Goal: Transaction & Acquisition: Book appointment/travel/reservation

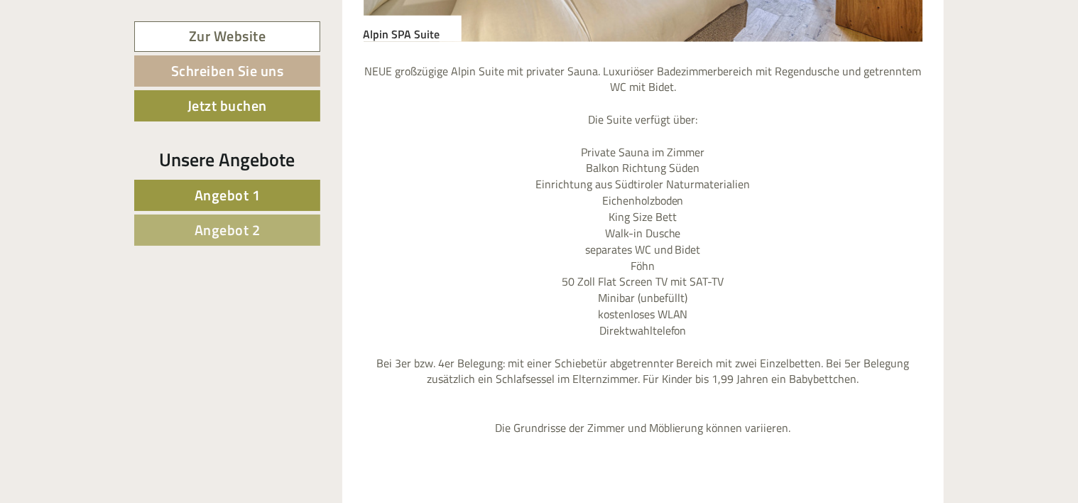
scroll to position [1207, 0]
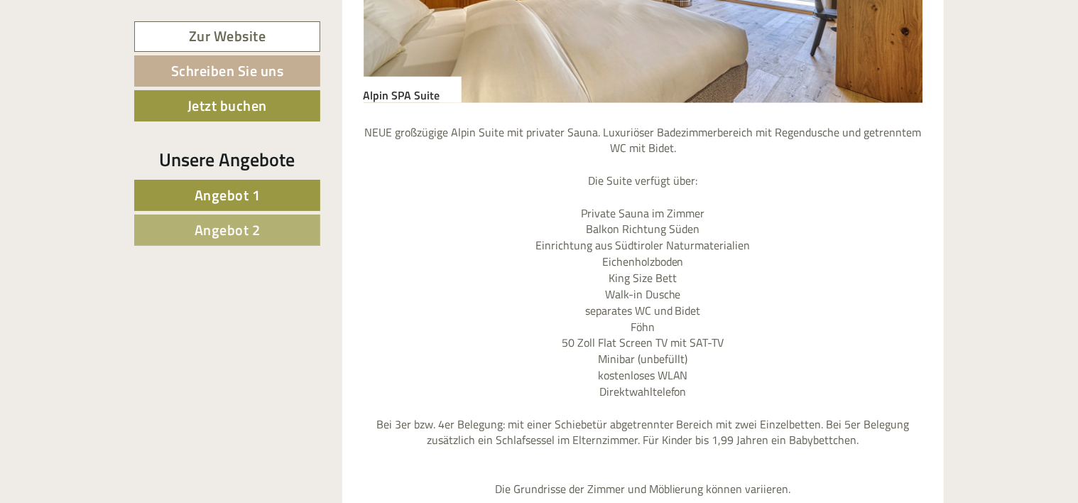
click at [699, 210] on p "NEUE großzügige Alpin Suite mit privater Sauna. Luxuriöser Badezimmerbereich mi…" at bounding box center [644, 310] width 560 height 373
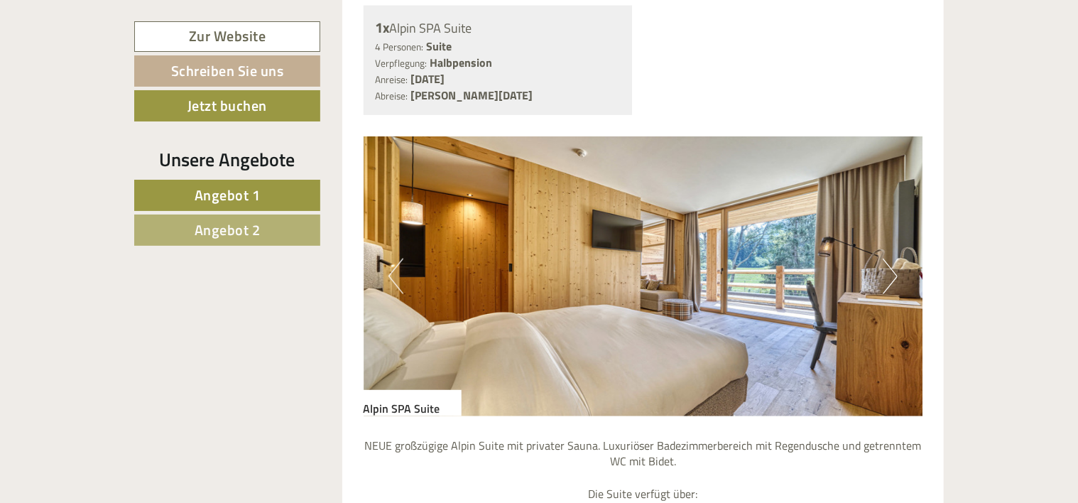
scroll to position [923, 0]
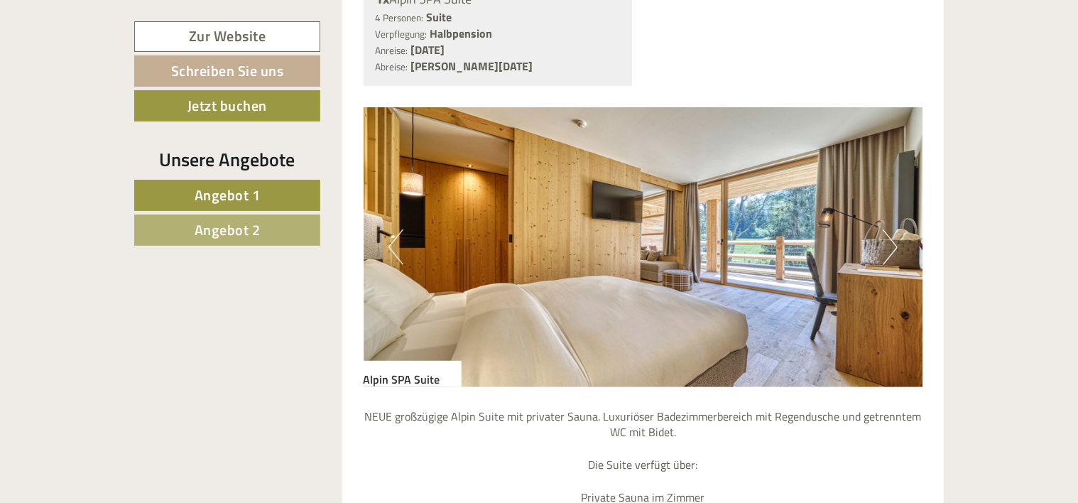
click at [892, 252] on button "Next" at bounding box center [890, 247] width 15 height 36
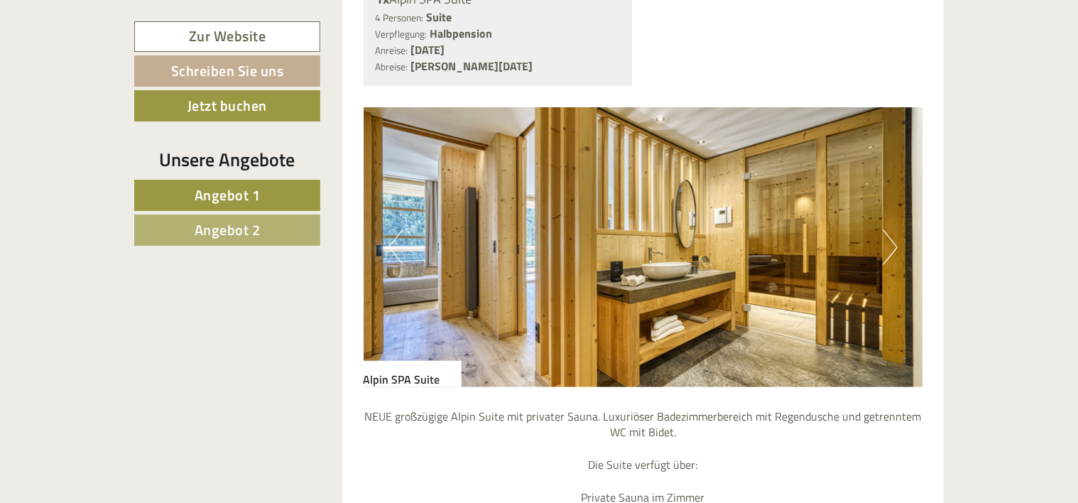
click at [893, 252] on button "Next" at bounding box center [890, 247] width 15 height 36
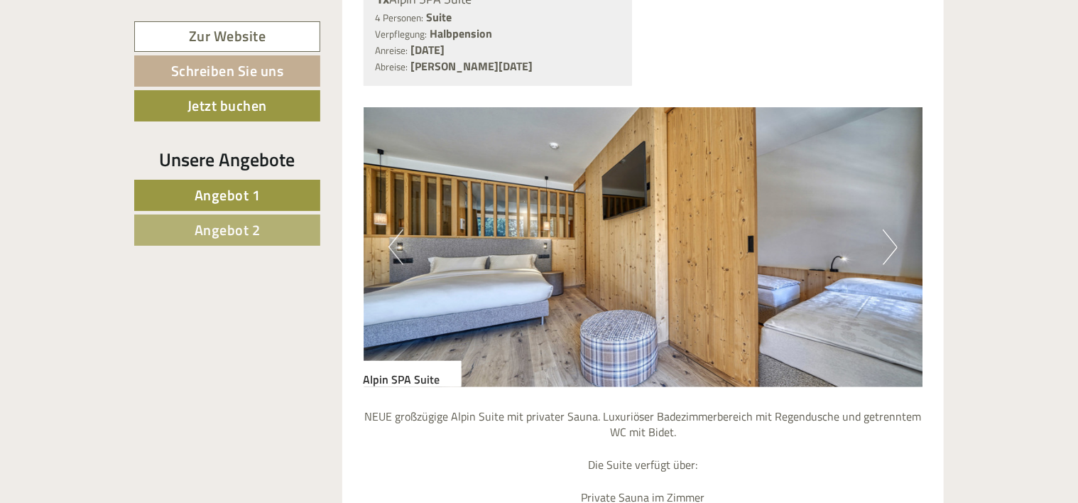
click at [893, 252] on button "Next" at bounding box center [890, 247] width 15 height 36
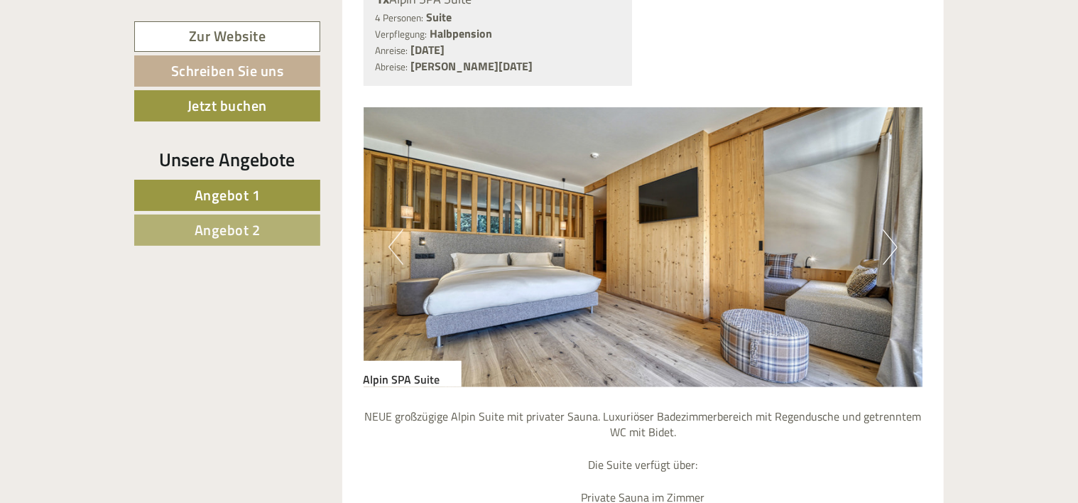
click at [893, 252] on button "Next" at bounding box center [890, 247] width 15 height 36
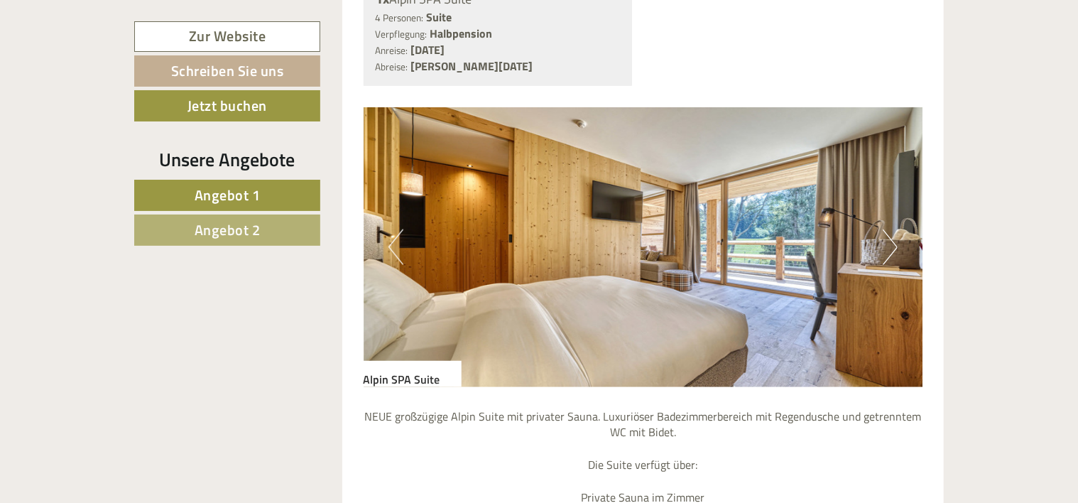
click at [893, 252] on button "Next" at bounding box center [890, 247] width 15 height 36
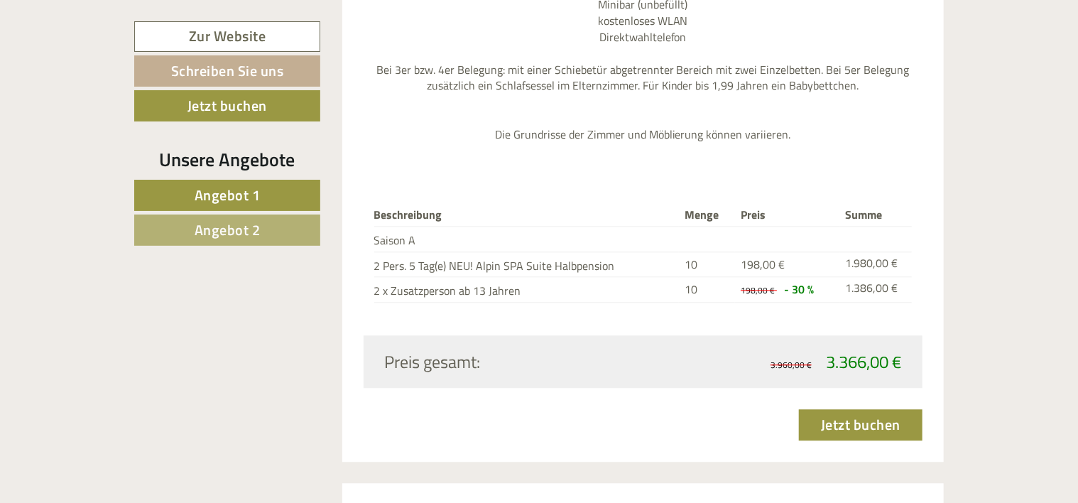
scroll to position [1136, 0]
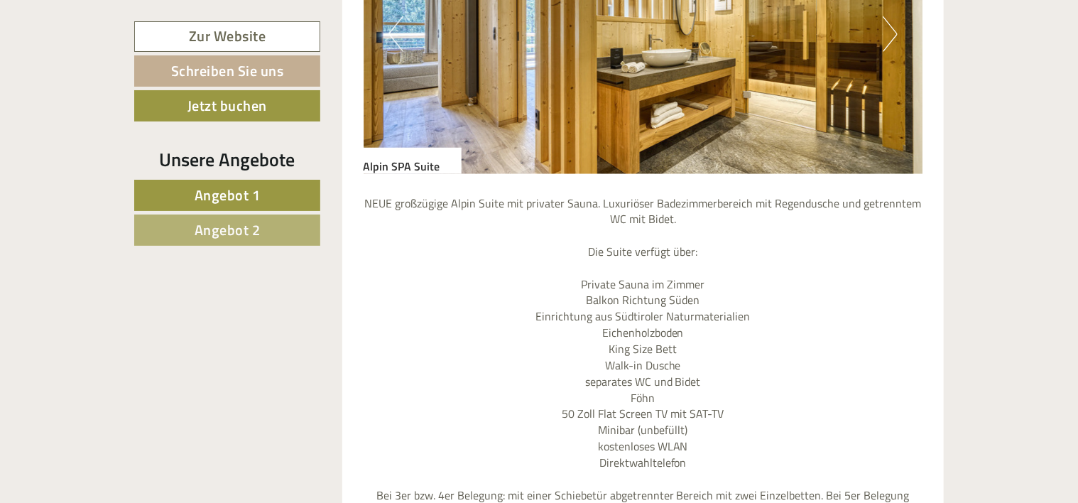
click at [228, 222] on span "Angebot 2" at bounding box center [228, 230] width 66 height 22
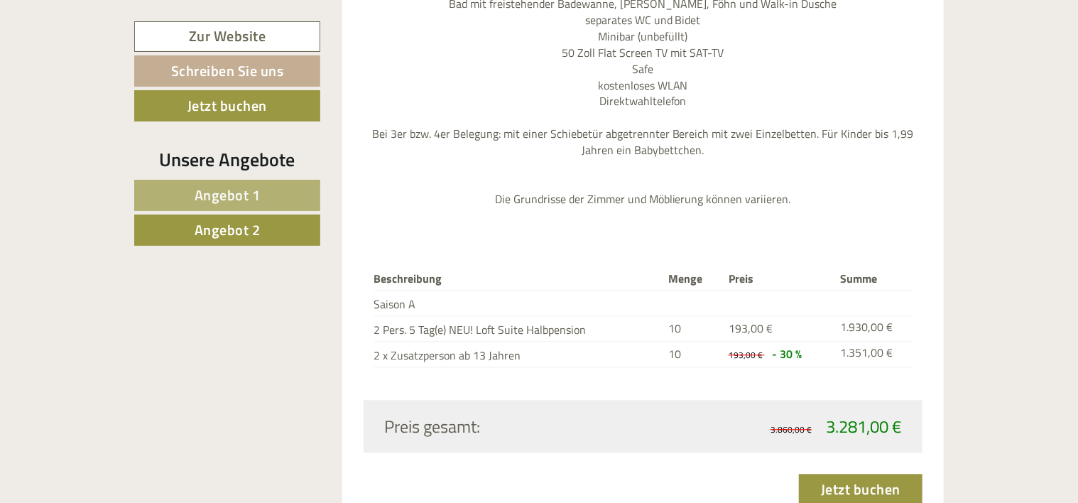
scroll to position [1588, 0]
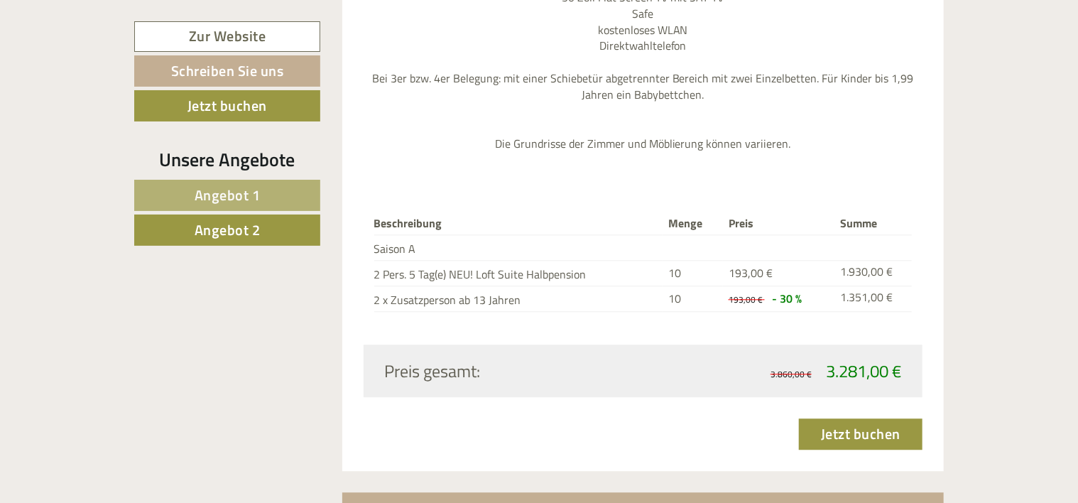
click at [218, 192] on span "Angebot 1" at bounding box center [228, 195] width 66 height 22
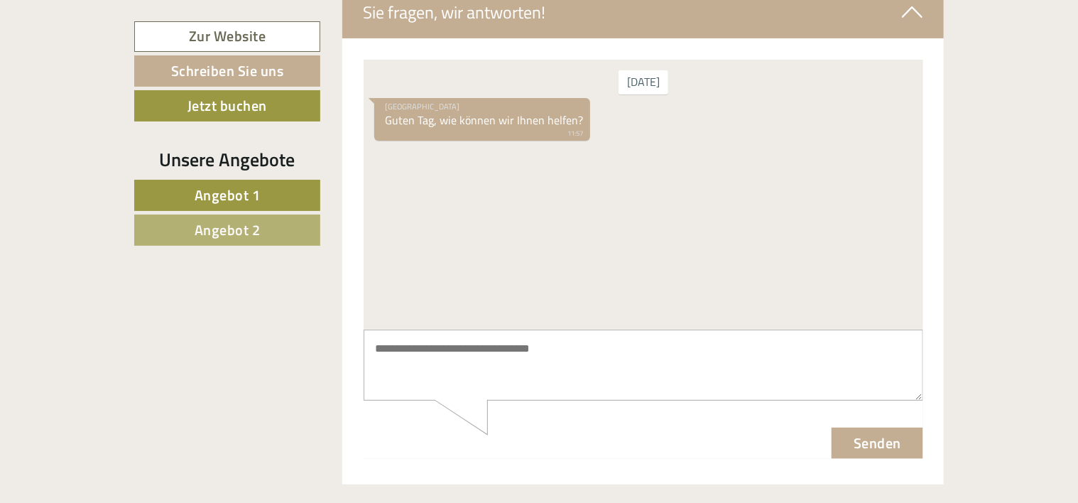
scroll to position [2654, 0]
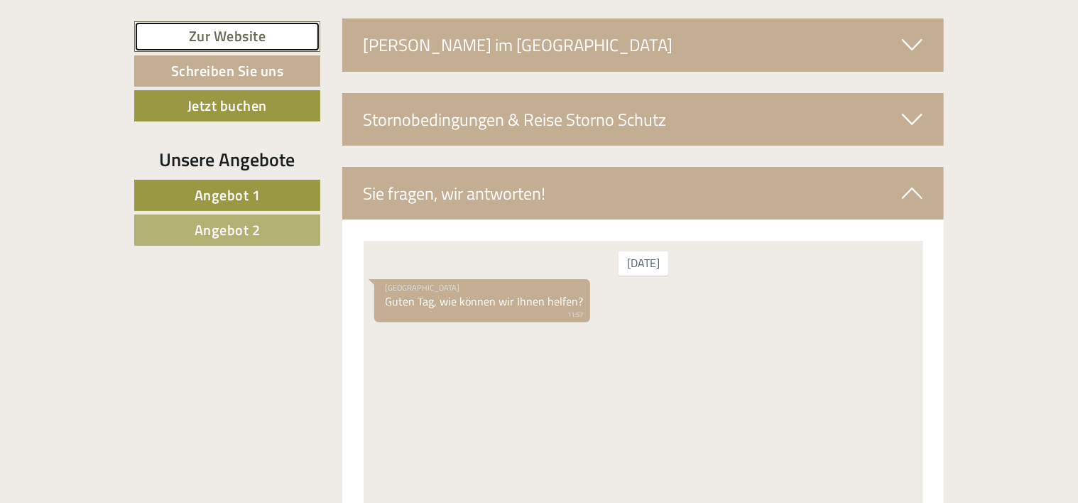
click at [232, 37] on link "Zur Website" at bounding box center [227, 36] width 186 height 31
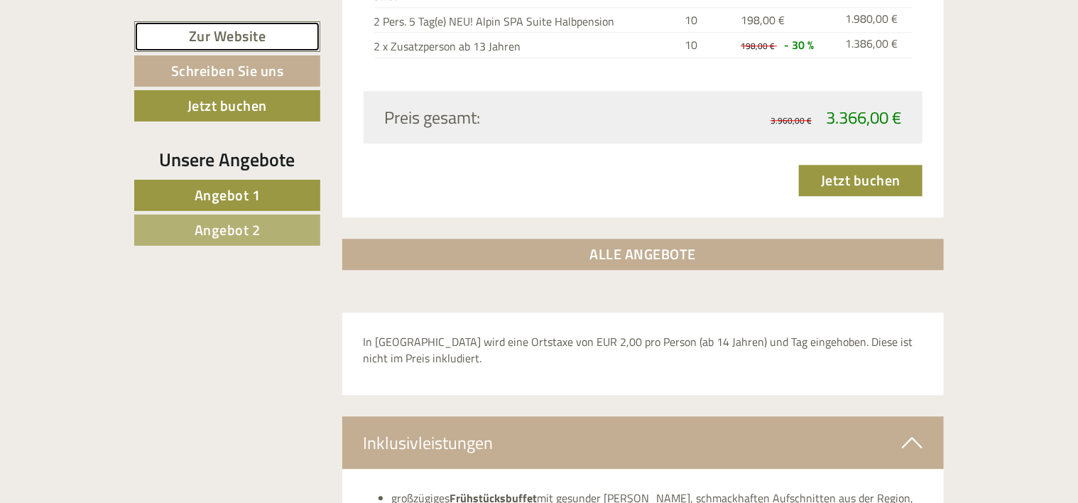
scroll to position [1802, 0]
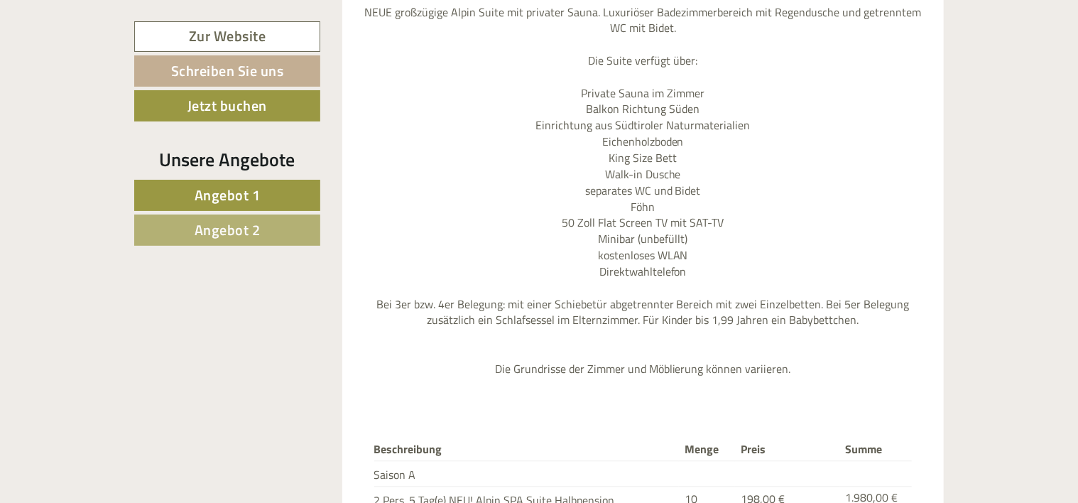
scroll to position [1136, 0]
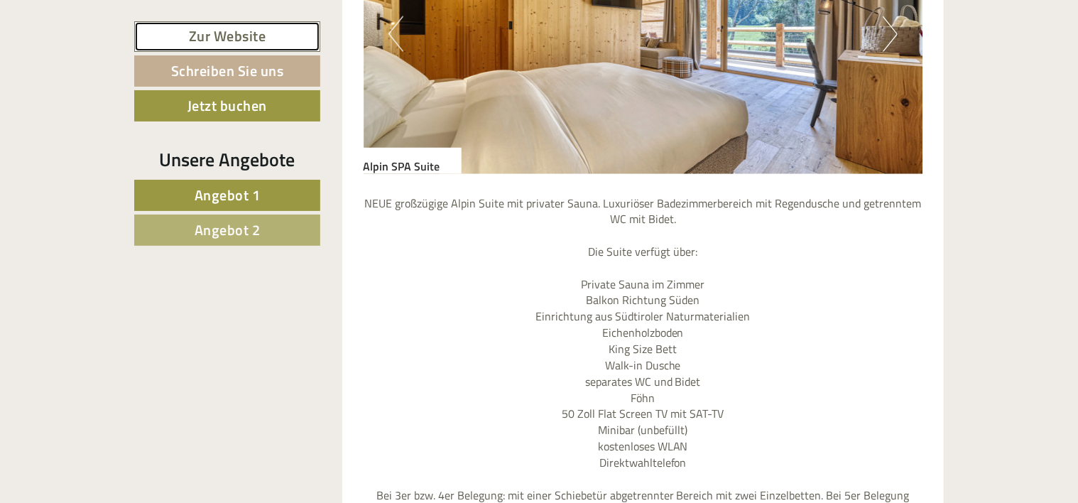
click at [230, 31] on link "Zur Website" at bounding box center [227, 36] width 186 height 31
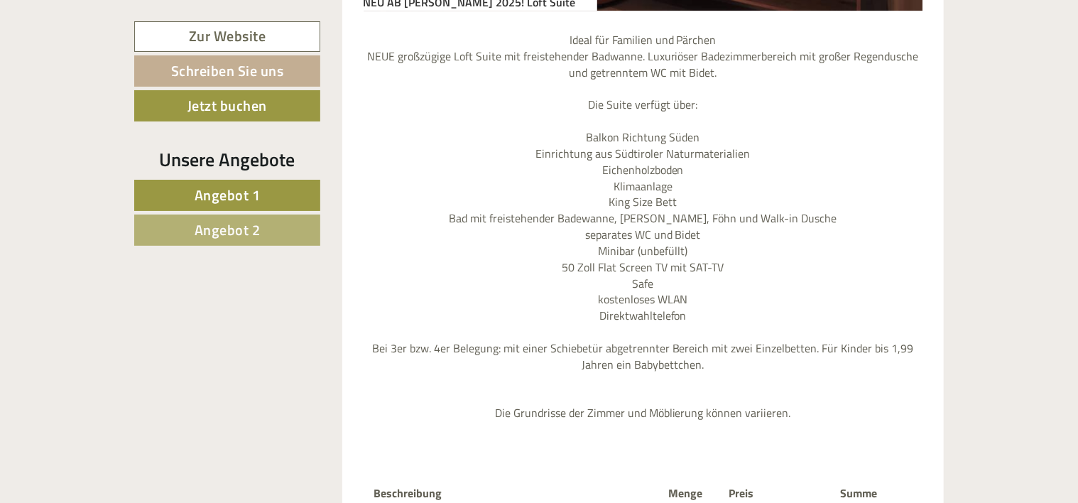
scroll to position [2201, 0]
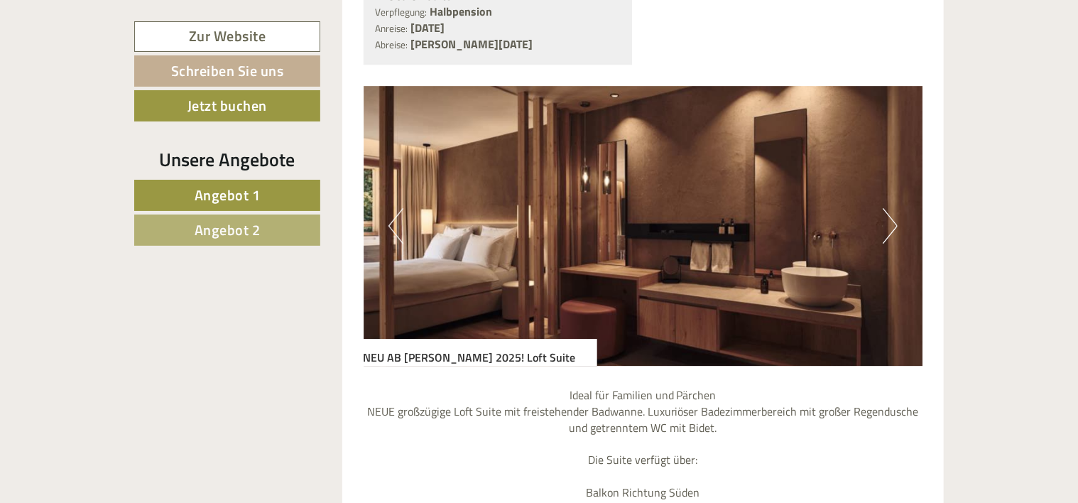
click at [886, 213] on button "Next" at bounding box center [890, 226] width 15 height 36
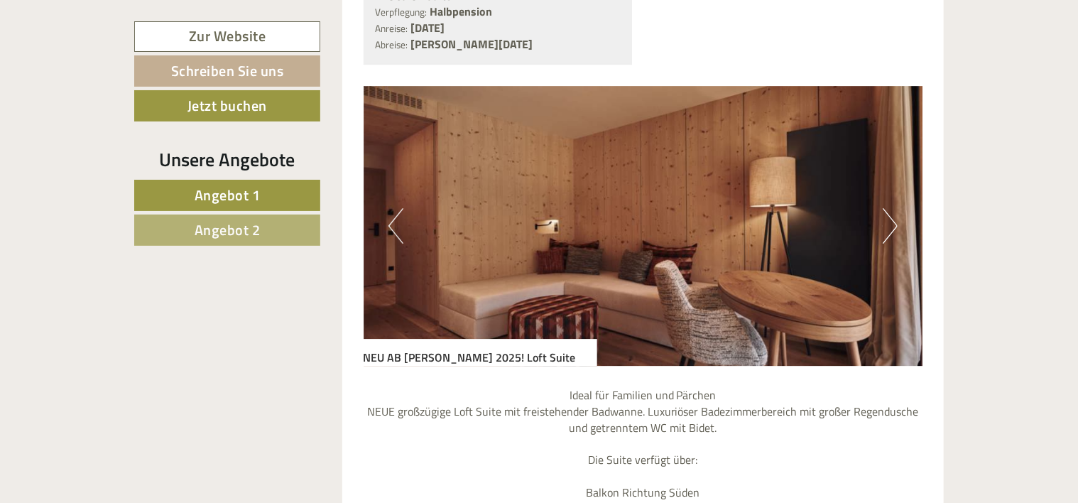
click at [886, 213] on button "Next" at bounding box center [890, 226] width 15 height 36
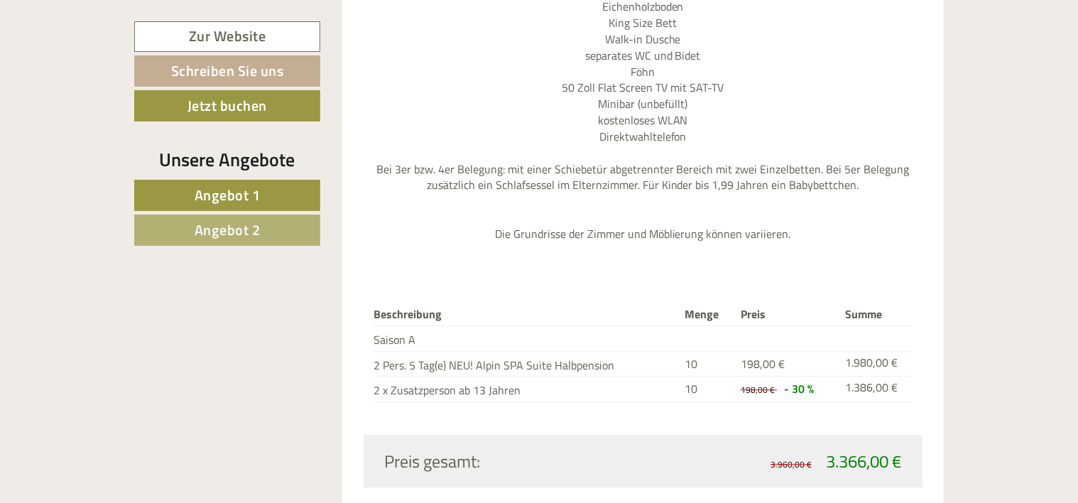
scroll to position [1278, 0]
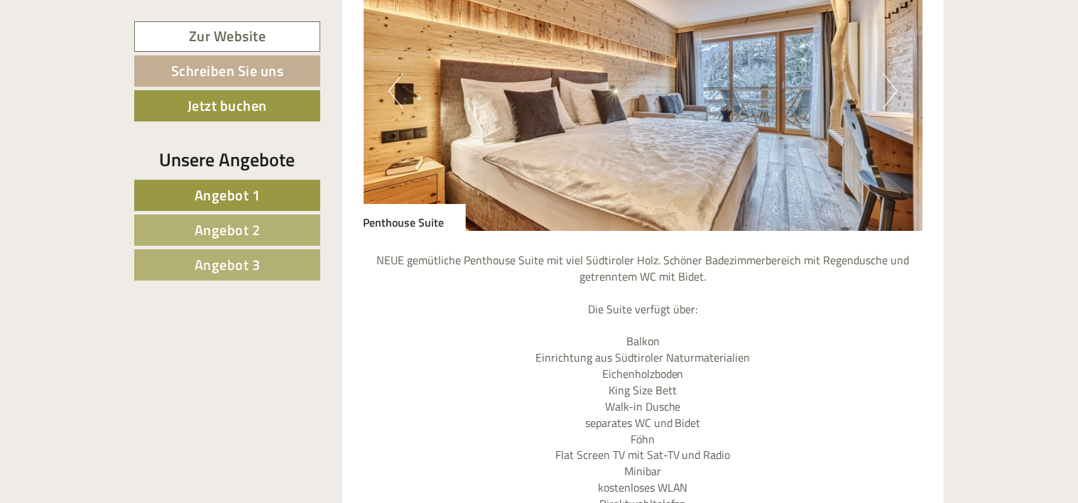
scroll to position [2343, 0]
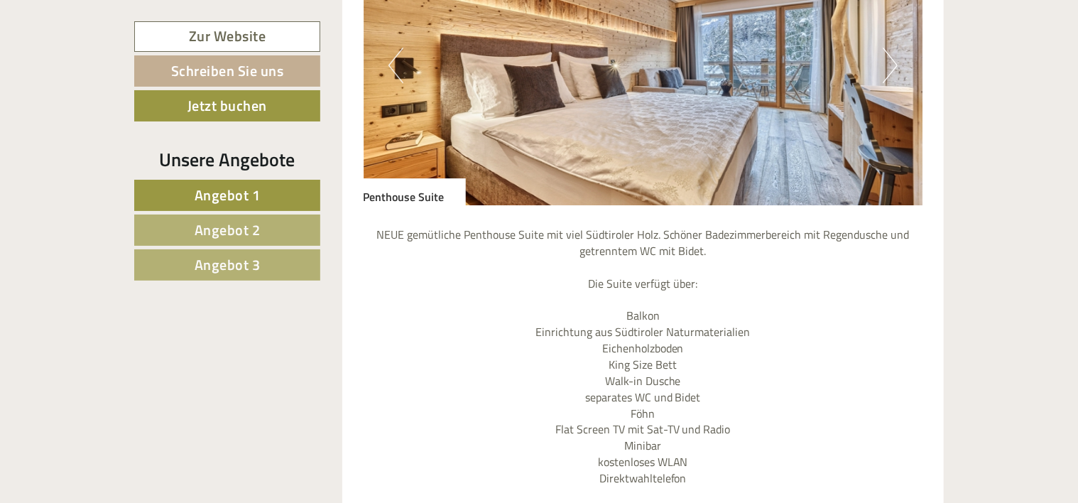
click at [878, 77] on img at bounding box center [644, 65] width 560 height 280
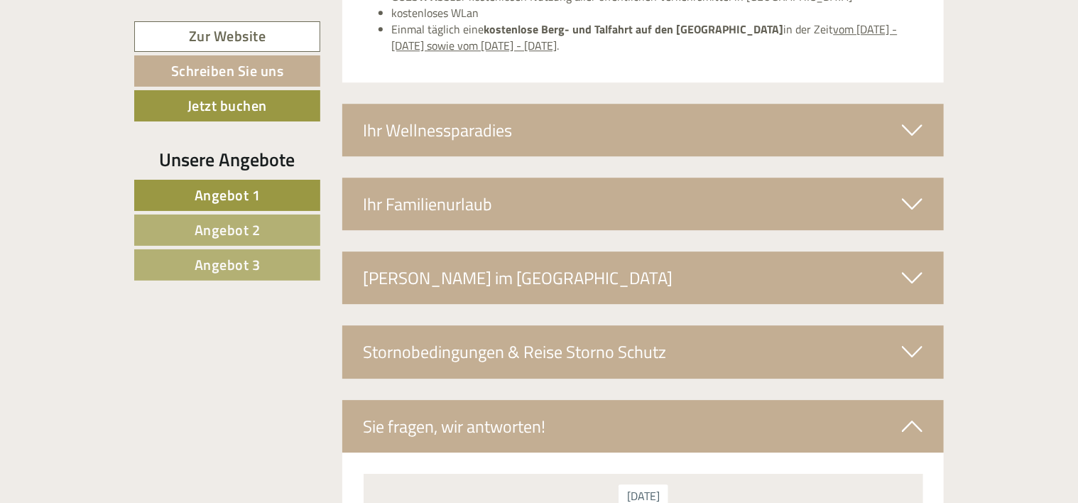
scroll to position [4828, 0]
